Goal: Task Accomplishment & Management: Manage account settings

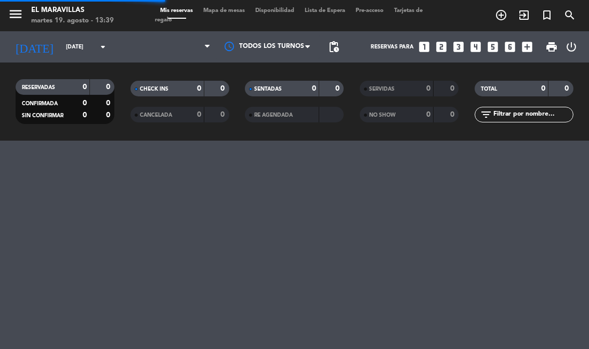
select select "es"
select select "lunch"
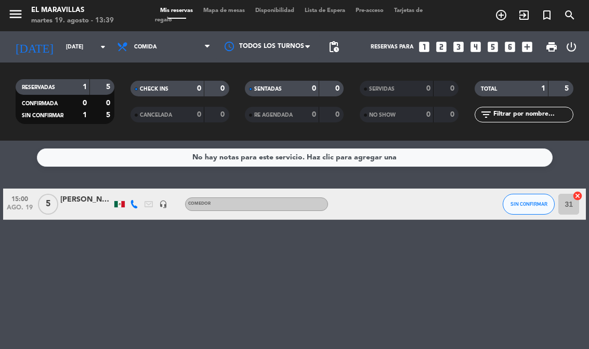
click at [58, 204] on span "5" at bounding box center [48, 204] width 20 height 21
click at [49, 200] on span "5" at bounding box center [48, 204] width 20 height 21
click at [46, 199] on span "5" at bounding box center [48, 204] width 20 height 21
click at [42, 201] on span "5" at bounding box center [48, 204] width 20 height 21
click at [17, 207] on span "ago. 19" at bounding box center [20, 210] width 26 height 12
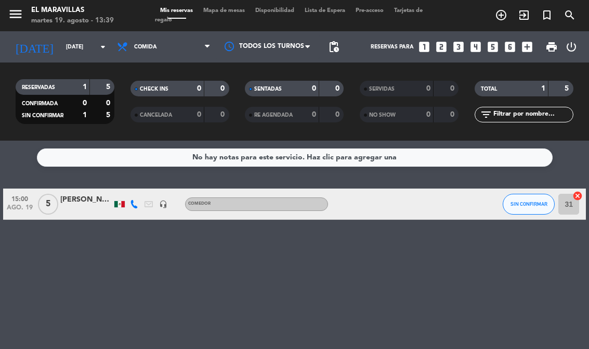
click at [31, 191] on div "15:00 [DATE]" at bounding box center [19, 203] width 33 height 31
click at [392, 200] on div at bounding box center [371, 203] width 87 height 31
click at [431, 200] on div at bounding box center [430, 203] width 28 height 31
click at [24, 191] on div "15:00 [DATE]" at bounding box center [19, 203] width 33 height 31
click at [27, 207] on span "ago. 19" at bounding box center [20, 210] width 26 height 12
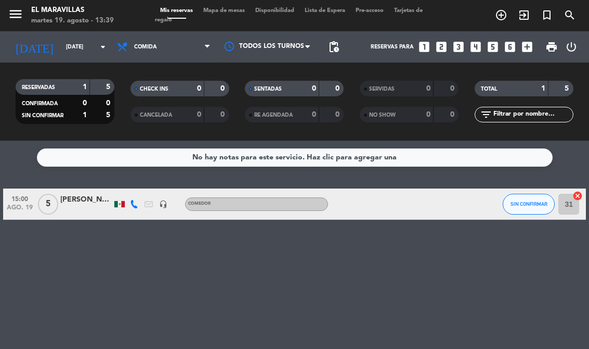
click at [35, 196] on div "15:00 [DATE]" at bounding box center [19, 203] width 33 height 31
click at [20, 205] on span "ago. 19" at bounding box center [20, 210] width 26 height 12
click at [18, 195] on span "15:00" at bounding box center [20, 198] width 26 height 12
click at [102, 261] on div "No hay notas para este servicio. Haz clic para agregar una 15:00 [DATE] 5 [PERS…" at bounding box center [294, 244] width 589 height 208
click at [63, 206] on div at bounding box center [86, 210] width 52 height 8
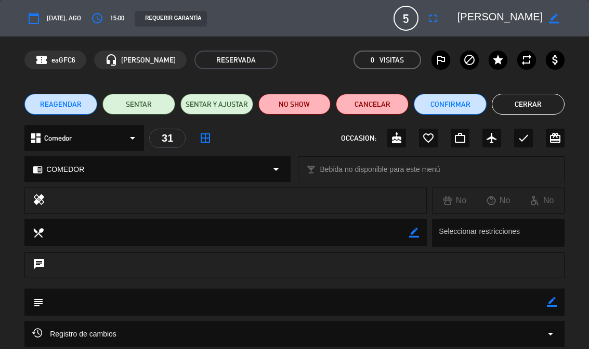
click at [404, 22] on span "5" at bounding box center [406, 18] width 25 height 25
click at [435, 19] on icon "fullscreen" at bounding box center [433, 18] width 12 height 12
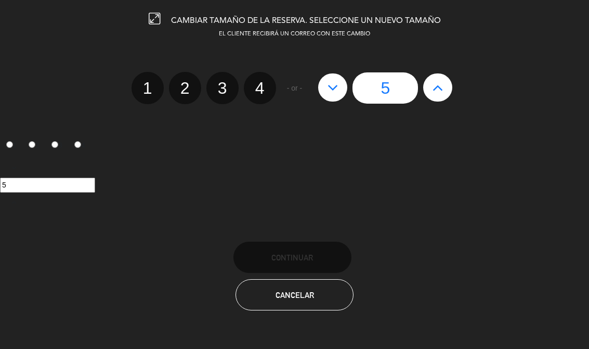
click at [441, 86] on icon at bounding box center [438, 87] width 11 height 17
type input "6"
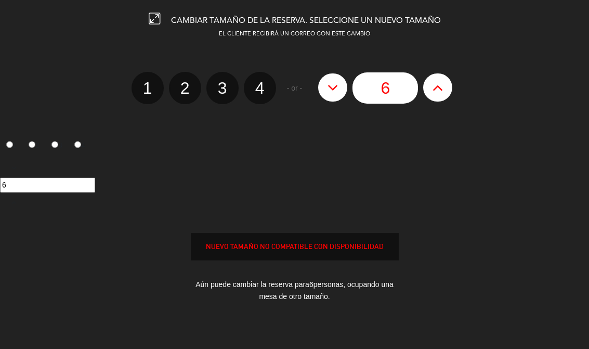
click at [442, 86] on icon at bounding box center [438, 87] width 11 height 17
type input "7"
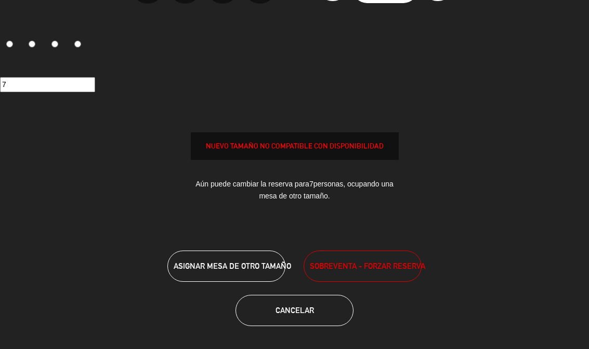
scroll to position [100, 0]
click at [255, 260] on button "ASIGNAR MESA DE OTRO TAMAÑO" at bounding box center [227, 266] width 118 height 31
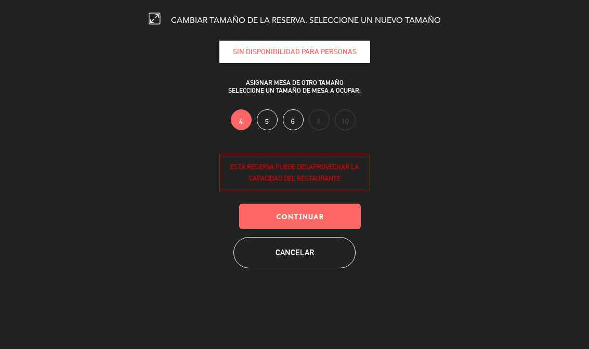
scroll to position [0, 0]
click at [323, 207] on button "Continuar" at bounding box center [300, 215] width 122 height 25
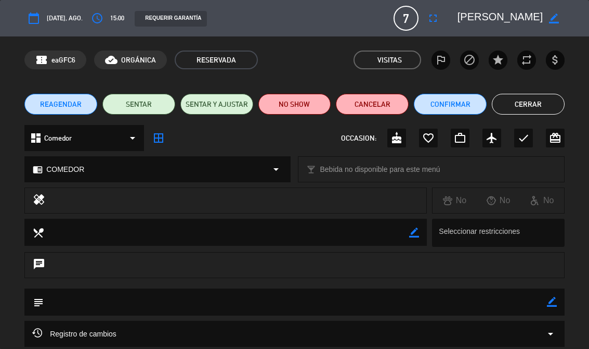
click at [57, 17] on span "[DATE], ago." at bounding box center [65, 18] width 36 height 11
